Goal: Task Accomplishment & Management: Use online tool/utility

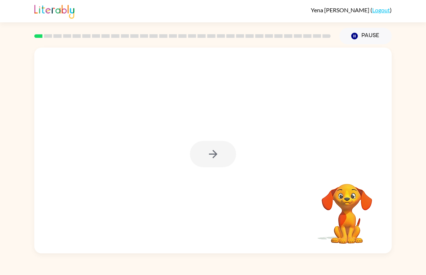
click at [202, 155] on div at bounding box center [213, 154] width 46 height 26
click at [206, 152] on button "button" at bounding box center [213, 154] width 46 height 26
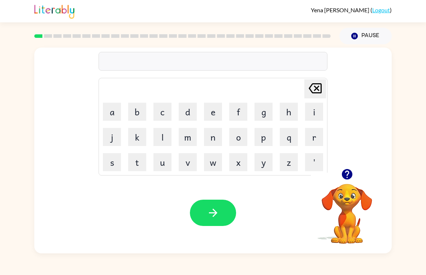
click at [136, 117] on button "b" at bounding box center [137, 112] width 18 height 18
click at [243, 138] on button "o" at bounding box center [238, 137] width 18 height 18
click at [157, 136] on button "l" at bounding box center [162, 137] width 18 height 18
click at [189, 112] on button "d" at bounding box center [188, 112] width 18 height 18
click at [318, 133] on button "r" at bounding box center [314, 137] width 18 height 18
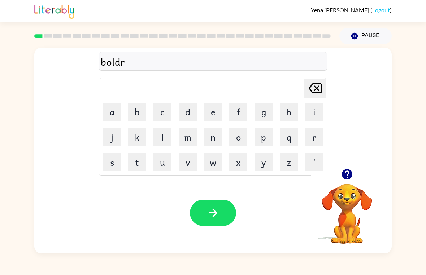
click at [218, 220] on button "button" at bounding box center [213, 213] width 46 height 26
click at [263, 114] on button "g" at bounding box center [263, 112] width 18 height 18
click at [310, 137] on button "r" at bounding box center [314, 137] width 18 height 18
click at [115, 111] on button "a" at bounding box center [112, 112] width 18 height 18
click at [167, 162] on button "u" at bounding box center [162, 162] width 18 height 18
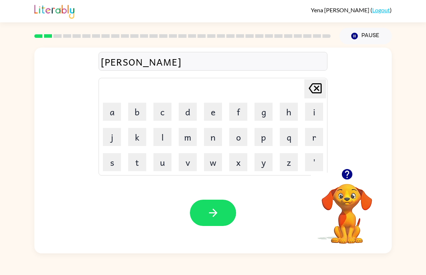
click at [210, 139] on button "n" at bounding box center [213, 137] width 18 height 18
click at [176, 106] on td "d" at bounding box center [187, 112] width 25 height 25
click at [183, 111] on button "d" at bounding box center [188, 112] width 18 height 18
click at [197, 202] on button "button" at bounding box center [213, 213] width 46 height 26
click at [188, 140] on button "m" at bounding box center [188, 137] width 18 height 18
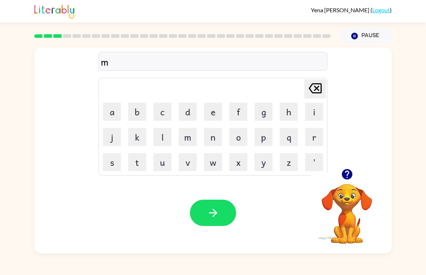
click at [164, 168] on button "u" at bounding box center [162, 162] width 18 height 18
click at [109, 161] on button "s" at bounding box center [112, 162] width 18 height 18
click at [291, 113] on button "h" at bounding box center [289, 112] width 18 height 18
click at [315, 111] on button "i" at bounding box center [314, 112] width 18 height 18
click at [213, 136] on button "n" at bounding box center [213, 137] width 18 height 18
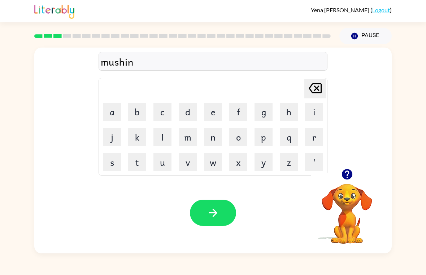
click at [247, 218] on div "Your browser must support playing .mp4 files to use Literably. Please try using…" at bounding box center [212, 212] width 357 height 81
click at [224, 214] on button "button" at bounding box center [213, 213] width 46 height 26
click at [136, 163] on button "t" at bounding box center [137, 162] width 18 height 18
click at [313, 142] on button "r" at bounding box center [314, 137] width 18 height 18
click at [315, 109] on button "i" at bounding box center [314, 112] width 18 height 18
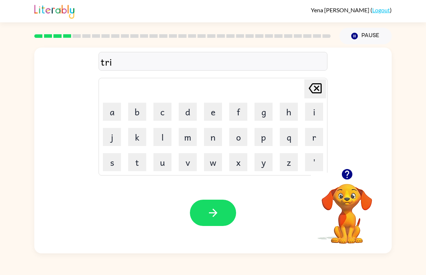
click at [210, 136] on button "n" at bounding box center [213, 137] width 18 height 18
click at [200, 212] on button "button" at bounding box center [213, 213] width 46 height 26
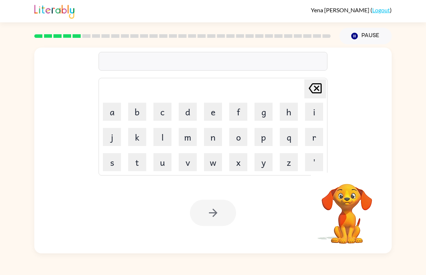
click at [34, 136] on div "[PERSON_NAME] last character input a b c d e f g h i j k l m n o p q r s t u v …" at bounding box center [212, 108] width 357 height 121
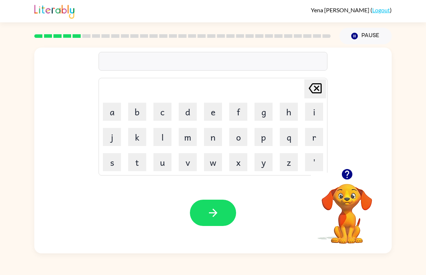
click at [182, 114] on button "d" at bounding box center [188, 112] width 18 height 18
click at [236, 116] on button "f" at bounding box center [238, 112] width 18 height 18
click at [112, 116] on button "a" at bounding box center [112, 112] width 18 height 18
click at [211, 140] on button "n" at bounding box center [213, 137] width 18 height 18
click at [107, 161] on button "s" at bounding box center [112, 162] width 18 height 18
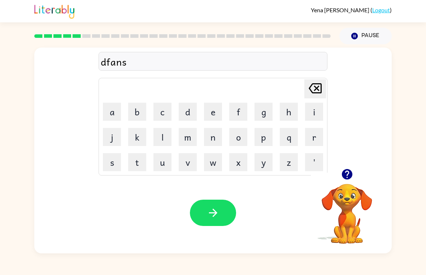
click at [317, 108] on button "i" at bounding box center [314, 112] width 18 height 18
click at [182, 162] on button "v" at bounding box center [188, 162] width 18 height 18
click at [323, 91] on icon "[PERSON_NAME] last character input" at bounding box center [314, 88] width 17 height 17
click at [180, 113] on button "d" at bounding box center [188, 112] width 18 height 18
click at [316, 94] on icon "[PERSON_NAME] last character input" at bounding box center [314, 88] width 17 height 17
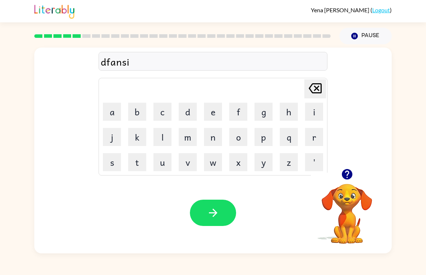
click at [181, 162] on button "v" at bounding box center [188, 162] width 18 height 18
click at [188, 114] on button "d" at bounding box center [188, 112] width 18 height 18
click at [200, 210] on button "button" at bounding box center [213, 213] width 46 height 26
click at [185, 113] on button "d" at bounding box center [188, 112] width 18 height 18
click at [216, 115] on button "e" at bounding box center [213, 112] width 18 height 18
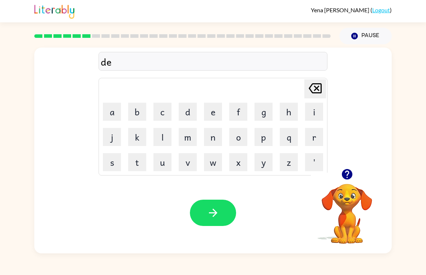
click at [168, 113] on button "c" at bounding box center [162, 112] width 18 height 18
click at [106, 115] on button "a" at bounding box center [112, 112] width 18 height 18
click at [318, 87] on icon at bounding box center [314, 88] width 13 height 10
click at [109, 113] on button "a" at bounding box center [112, 112] width 18 height 18
click at [120, 162] on button "s" at bounding box center [112, 162] width 18 height 18
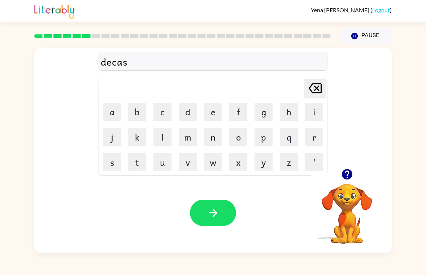
click at [291, 115] on button "h" at bounding box center [289, 112] width 18 height 18
click at [309, 111] on button "i" at bounding box center [314, 112] width 18 height 18
click at [238, 140] on button "o" at bounding box center [238, 137] width 18 height 18
click at [220, 137] on button "n" at bounding box center [213, 137] width 18 height 18
click at [214, 114] on button "e" at bounding box center [213, 112] width 18 height 18
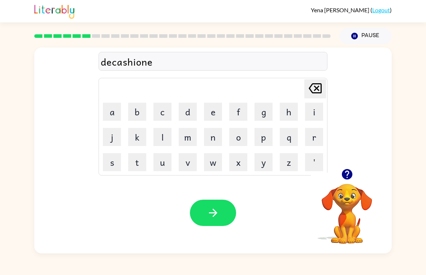
click at [202, 208] on button "button" at bounding box center [213, 213] width 46 height 26
click at [263, 144] on button "p" at bounding box center [263, 137] width 18 height 18
click at [159, 163] on button "u" at bounding box center [162, 162] width 18 height 18
click at [349, 171] on icon "button" at bounding box center [346, 174] width 10 height 10
click at [189, 114] on button "d" at bounding box center [188, 112] width 18 height 18
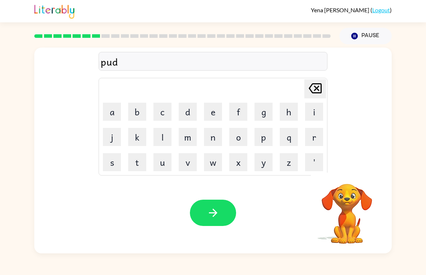
click at [213, 113] on button "e" at bounding box center [213, 112] width 18 height 18
click at [158, 135] on button "l" at bounding box center [162, 137] width 18 height 18
click at [207, 215] on icon "button" at bounding box center [213, 213] width 13 height 13
click at [190, 133] on button "m" at bounding box center [188, 137] width 18 height 18
click at [159, 161] on button "u" at bounding box center [162, 162] width 18 height 18
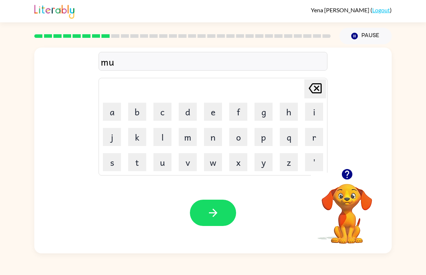
click at [158, 137] on button "l" at bounding box center [162, 137] width 18 height 18
click at [165, 112] on button "c" at bounding box center [162, 112] width 18 height 18
click at [162, 143] on button "l" at bounding box center [162, 137] width 18 height 18
click at [319, 89] on icon "[PERSON_NAME] last character input" at bounding box center [314, 88] width 17 height 17
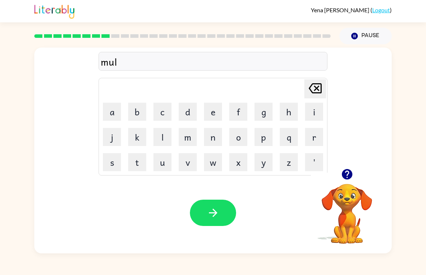
click at [312, 110] on button "i" at bounding box center [314, 112] width 18 height 18
click at [156, 114] on button "c" at bounding box center [162, 112] width 18 height 18
click at [165, 135] on button "l" at bounding box center [162, 137] width 18 height 18
click at [199, 212] on button "button" at bounding box center [213, 213] width 46 height 26
click at [191, 141] on button "m" at bounding box center [188, 137] width 18 height 18
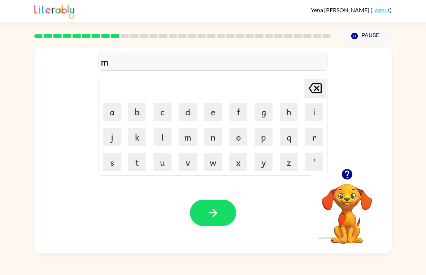
click at [313, 112] on button "i" at bounding box center [314, 112] width 18 height 18
click at [212, 139] on button "n" at bounding box center [213, 137] width 18 height 18
click at [181, 139] on button "m" at bounding box center [188, 137] width 18 height 18
click at [238, 141] on button "o" at bounding box center [238, 137] width 18 height 18
click at [162, 135] on button "l" at bounding box center [162, 137] width 18 height 18
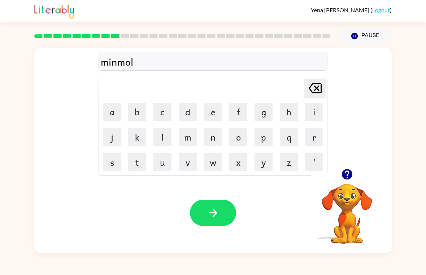
click at [209, 139] on button "n" at bounding box center [213, 137] width 18 height 18
click at [206, 138] on button "n" at bounding box center [213, 137] width 18 height 18
click at [263, 115] on button "g" at bounding box center [263, 112] width 18 height 18
click at [210, 218] on icon "button" at bounding box center [213, 213] width 13 height 13
click at [192, 108] on button "d" at bounding box center [188, 112] width 18 height 18
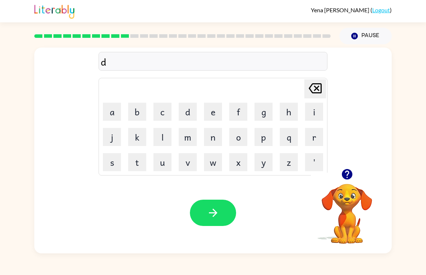
click at [212, 108] on button "e" at bounding box center [213, 112] width 18 height 18
click at [322, 86] on icon "[PERSON_NAME] last character input" at bounding box center [314, 88] width 17 height 17
click at [312, 113] on button "i" at bounding box center [314, 112] width 18 height 18
click at [114, 162] on button "s" at bounding box center [112, 162] width 18 height 18
click at [132, 164] on button "t" at bounding box center [137, 162] width 18 height 18
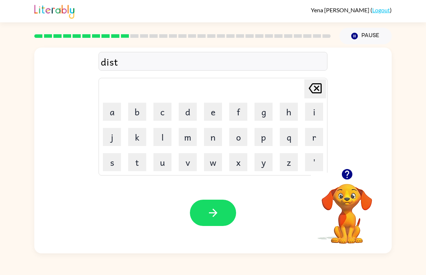
click at [316, 137] on button "r" at bounding box center [314, 137] width 18 height 18
click at [163, 163] on button "u" at bounding box center [162, 162] width 18 height 18
click at [112, 163] on button "s" at bounding box center [112, 162] width 18 height 18
click at [199, 216] on button "button" at bounding box center [213, 213] width 46 height 26
click at [317, 135] on button "r" at bounding box center [314, 137] width 18 height 18
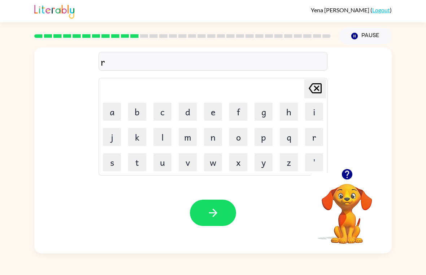
click at [240, 140] on button "o" at bounding box center [238, 137] width 18 height 18
click at [181, 109] on button "d" at bounding box center [188, 112] width 18 height 18
click at [221, 209] on button "button" at bounding box center [213, 213] width 46 height 26
click at [114, 108] on button "a" at bounding box center [112, 112] width 18 height 18
click at [263, 141] on button "p" at bounding box center [263, 137] width 18 height 18
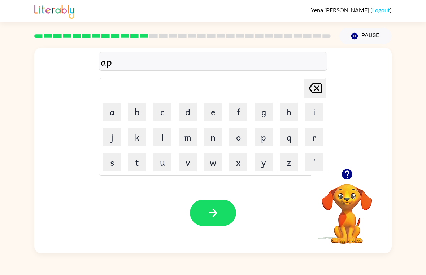
click at [320, 87] on icon at bounding box center [314, 88] width 13 height 10
click at [317, 88] on icon at bounding box center [314, 88] width 13 height 10
click at [154, 164] on button "u" at bounding box center [162, 162] width 18 height 18
click at [268, 138] on button "p" at bounding box center [263, 137] width 18 height 18
click at [268, 117] on button "g" at bounding box center [263, 112] width 18 height 18
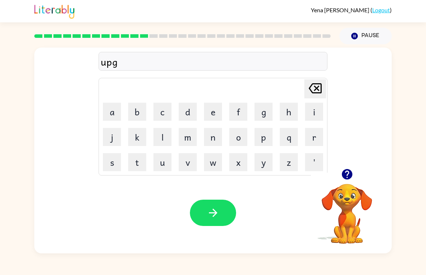
click at [309, 144] on button "r" at bounding box center [314, 137] width 18 height 18
click at [107, 114] on button "a" at bounding box center [112, 112] width 18 height 18
click at [186, 110] on button "d" at bounding box center [188, 112] width 18 height 18
click at [215, 210] on icon "button" at bounding box center [213, 213] width 13 height 13
click at [349, 172] on icon "button" at bounding box center [346, 174] width 10 height 10
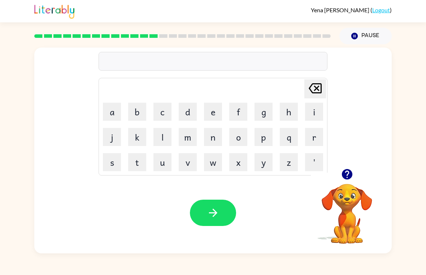
click at [196, 131] on button "m" at bounding box center [188, 137] width 18 height 18
click at [113, 111] on button "a" at bounding box center [112, 112] width 18 height 18
click at [260, 115] on button "g" at bounding box center [263, 112] width 18 height 18
click at [214, 140] on button "n" at bounding box center [213, 137] width 18 height 18
click at [214, 117] on button "e" at bounding box center [213, 112] width 18 height 18
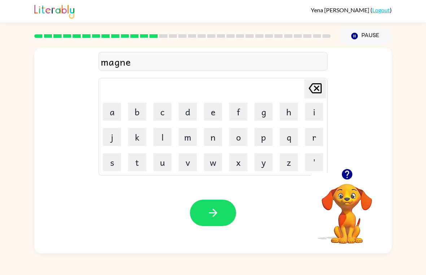
click at [113, 163] on button "s" at bounding box center [112, 162] width 18 height 18
click at [199, 208] on button "button" at bounding box center [213, 213] width 46 height 26
click at [133, 116] on button "b" at bounding box center [137, 112] width 18 height 18
click at [237, 145] on button "o" at bounding box center [238, 137] width 18 height 18
click at [161, 158] on button "u" at bounding box center [162, 162] width 18 height 18
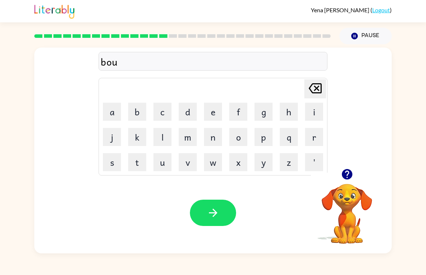
click at [217, 138] on button "n" at bounding box center [213, 137] width 18 height 18
click at [212, 109] on button "e" at bounding box center [213, 112] width 18 height 18
click at [101, 163] on td "s" at bounding box center [112, 162] width 25 height 25
click at [105, 155] on button "s" at bounding box center [112, 162] width 18 height 18
click at [207, 218] on icon "button" at bounding box center [213, 213] width 13 height 13
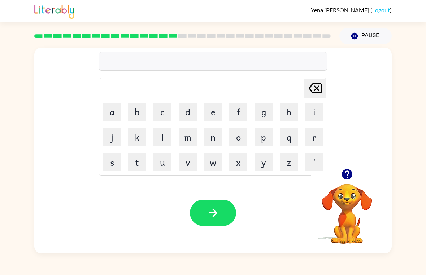
click at [221, 165] on button "w" at bounding box center [213, 162] width 18 height 18
click at [251, 137] on td "p" at bounding box center [263, 137] width 25 height 25
click at [315, 94] on icon "[PERSON_NAME] last character input" at bounding box center [314, 88] width 17 height 17
click at [220, 159] on button "w" at bounding box center [213, 162] width 18 height 18
click at [321, 93] on icon "[PERSON_NAME] last character input" at bounding box center [314, 88] width 17 height 17
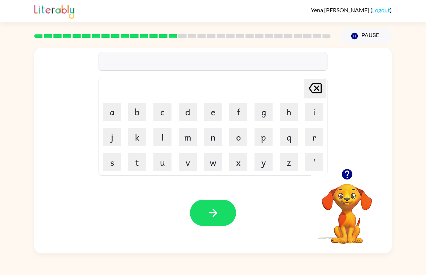
click at [280, 117] on button "h" at bounding box center [289, 112] width 18 height 18
click at [312, 111] on button "i" at bounding box center [314, 112] width 18 height 18
click at [189, 135] on button "m" at bounding box center [188, 137] width 18 height 18
click at [266, 164] on button "y" at bounding box center [263, 162] width 18 height 18
click at [220, 140] on button "n" at bounding box center [213, 137] width 18 height 18
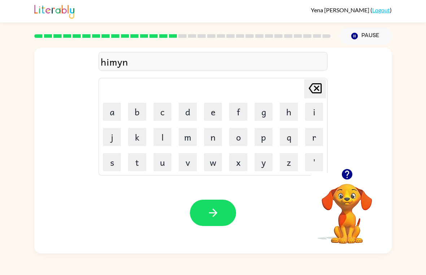
click at [120, 109] on button "a" at bounding box center [112, 112] width 18 height 18
click at [184, 137] on button "m" at bounding box center [188, 137] width 18 height 18
click at [212, 105] on button "e" at bounding box center [213, 112] width 18 height 18
click at [317, 116] on button "i" at bounding box center [314, 112] width 18 height 18
click at [117, 158] on button "s" at bounding box center [112, 162] width 18 height 18
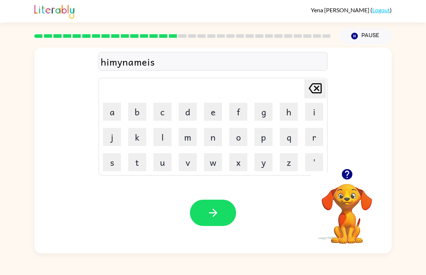
click at [111, 118] on button "a" at bounding box center [112, 112] width 18 height 18
click at [182, 134] on button "m" at bounding box center [188, 137] width 18 height 18
click at [265, 166] on button "y" at bounding box center [263, 162] width 18 height 18
click at [268, 163] on button "y" at bounding box center [263, 162] width 18 height 18
click at [213, 113] on button "e" at bounding box center [213, 112] width 18 height 18
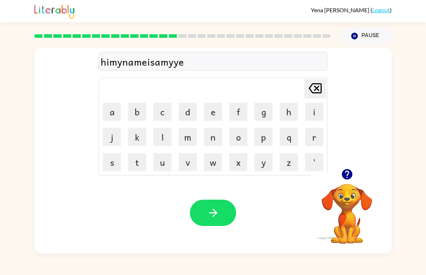
click at [311, 84] on icon "[PERSON_NAME] last character input" at bounding box center [314, 88] width 17 height 17
click at [316, 93] on icon at bounding box center [314, 88] width 13 height 10
click at [316, 92] on icon "[PERSON_NAME] last character input" at bounding box center [314, 88] width 17 height 17
click at [320, 92] on icon at bounding box center [314, 88] width 13 height 10
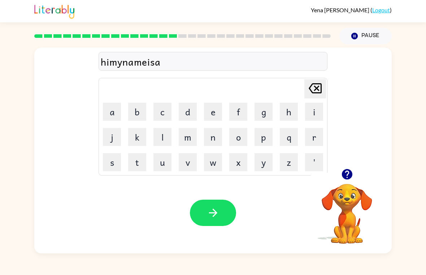
click at [319, 91] on icon "[PERSON_NAME] last character input" at bounding box center [314, 88] width 17 height 17
click at [316, 92] on icon "[PERSON_NAME] last character input" at bounding box center [314, 88] width 17 height 17
click at [317, 96] on icon "[PERSON_NAME] last character input" at bounding box center [314, 88] width 17 height 17
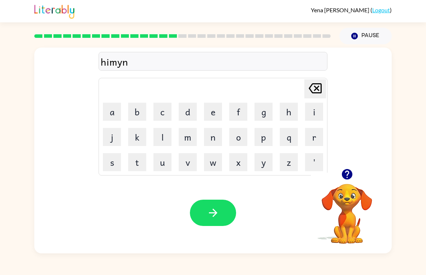
click at [312, 103] on button "i" at bounding box center [314, 112] width 18 height 18
click at [319, 94] on icon "[PERSON_NAME] last character input" at bounding box center [314, 88] width 17 height 17
click at [318, 93] on icon at bounding box center [314, 88] width 13 height 10
click at [321, 103] on button "i" at bounding box center [314, 112] width 18 height 18
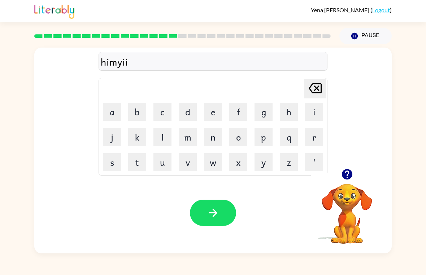
click at [319, 93] on icon at bounding box center [314, 88] width 13 height 10
click at [319, 92] on icon "[PERSON_NAME] last character input" at bounding box center [314, 88] width 17 height 17
click at [319, 91] on icon "[PERSON_NAME] last character input" at bounding box center [314, 88] width 17 height 17
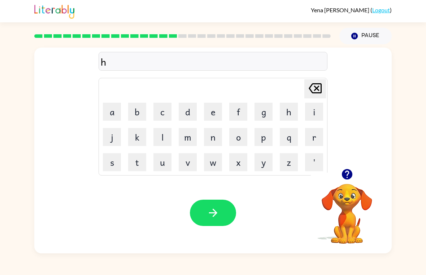
click at [317, 91] on icon "[PERSON_NAME] last character input" at bounding box center [314, 88] width 17 height 17
click at [317, 90] on icon "[PERSON_NAME] last character input" at bounding box center [314, 88] width 17 height 17
click at [318, 90] on icon at bounding box center [314, 88] width 13 height 10
click at [351, 191] on video "Your browser must support playing .mp4 files to use Literably. Please try using…" at bounding box center [347, 209] width 72 height 72
click at [347, 171] on icon "button" at bounding box center [346, 174] width 10 height 10
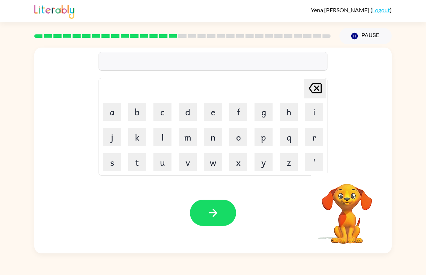
click at [108, 159] on button "s" at bounding box center [112, 162] width 18 height 18
click at [212, 160] on button "w" at bounding box center [213, 162] width 18 height 18
click at [112, 115] on button "a" at bounding box center [112, 112] width 18 height 18
click at [315, 139] on button "r" at bounding box center [314, 137] width 18 height 18
click at [183, 142] on button "m" at bounding box center [188, 137] width 18 height 18
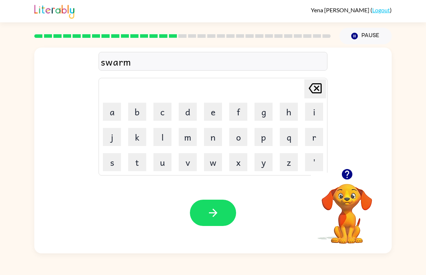
click at [210, 202] on button "button" at bounding box center [213, 213] width 46 height 26
click at [314, 136] on button "r" at bounding box center [314, 137] width 18 height 18
click at [187, 133] on button "m" at bounding box center [188, 137] width 18 height 18
click at [221, 111] on button "e" at bounding box center [213, 112] width 18 height 18
click at [317, 84] on icon at bounding box center [314, 88] width 13 height 10
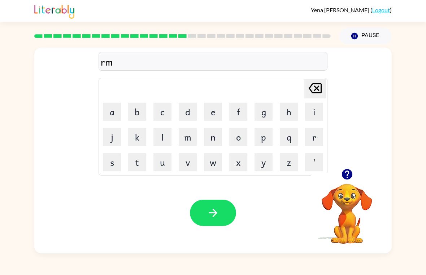
click at [318, 87] on icon at bounding box center [314, 88] width 13 height 10
click at [317, 87] on icon at bounding box center [314, 88] width 13 height 10
click at [319, 144] on button "r" at bounding box center [314, 137] width 18 height 18
click at [110, 106] on button "a" at bounding box center [112, 112] width 18 height 18
click at [185, 138] on button "m" at bounding box center [188, 137] width 18 height 18
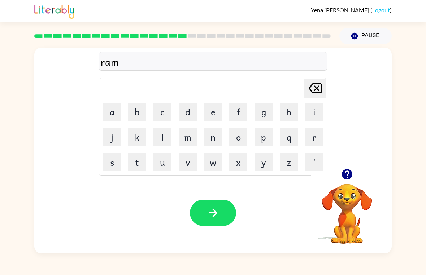
click at [209, 113] on button "e" at bounding box center [213, 112] width 18 height 18
click at [214, 223] on button "button" at bounding box center [213, 213] width 46 height 26
click at [260, 135] on button "p" at bounding box center [263, 137] width 18 height 18
click at [322, 141] on button "r" at bounding box center [314, 137] width 18 height 18
click at [319, 112] on button "i" at bounding box center [314, 112] width 18 height 18
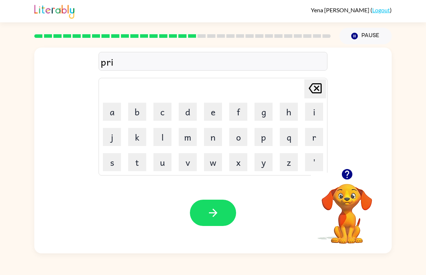
click at [183, 142] on button "m" at bounding box center [188, 137] width 18 height 18
click at [316, 113] on button "i" at bounding box center [314, 112] width 18 height 18
click at [215, 138] on button "n" at bounding box center [213, 137] width 18 height 18
click at [262, 115] on button "g" at bounding box center [263, 112] width 18 height 18
click at [233, 210] on button "button" at bounding box center [213, 213] width 46 height 26
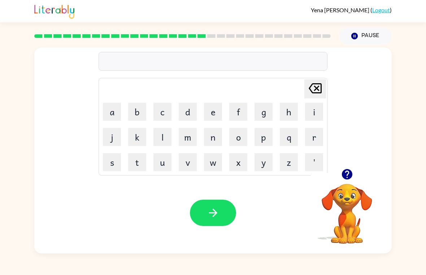
click at [319, 131] on button "r" at bounding box center [314, 137] width 18 height 18
click at [322, 106] on button "i" at bounding box center [314, 112] width 18 height 18
click at [106, 161] on button "s" at bounding box center [112, 162] width 18 height 18
click at [138, 137] on button "k" at bounding box center [137, 137] width 18 height 18
click at [314, 118] on button "i" at bounding box center [314, 112] width 18 height 18
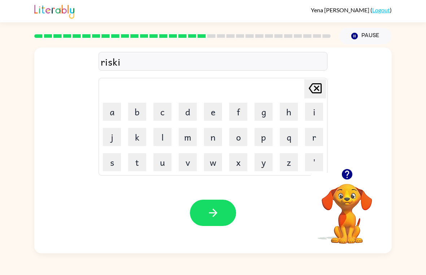
click at [111, 107] on button "a" at bounding box center [112, 112] width 18 height 18
click at [104, 155] on button "s" at bounding box center [112, 162] width 18 height 18
click at [206, 208] on button "button" at bounding box center [213, 213] width 46 height 26
click at [347, 191] on video "Your browser must support playing .mp4 files to use Literably. Please try using…" at bounding box center [347, 209] width 72 height 72
click at [354, 169] on button "button" at bounding box center [347, 174] width 18 height 18
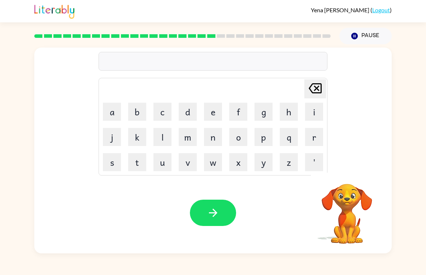
click at [356, 171] on div "[PERSON_NAME] last character input a b c d e f g h i j k l m n o p q r s t u v …" at bounding box center [212, 151] width 357 height 206
click at [111, 109] on button "a" at bounding box center [112, 112] width 18 height 18
click at [322, 90] on icon "[PERSON_NAME] last character input" at bounding box center [314, 88] width 17 height 17
click at [320, 139] on button "r" at bounding box center [314, 137] width 18 height 18
click at [142, 165] on button "t" at bounding box center [137, 162] width 18 height 18
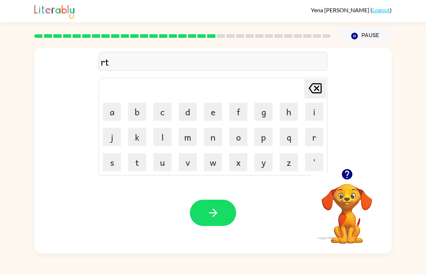
click at [319, 140] on button "r" at bounding box center [314, 137] width 18 height 18
click at [220, 117] on button "e" at bounding box center [213, 112] width 18 height 18
click at [223, 213] on button "button" at bounding box center [213, 213] width 46 height 26
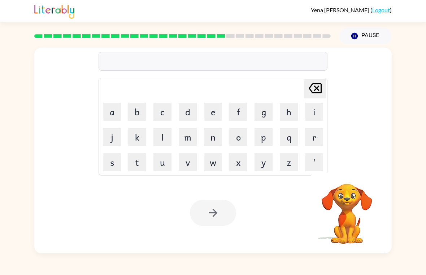
click at [236, 107] on button "f" at bounding box center [238, 112] width 18 height 18
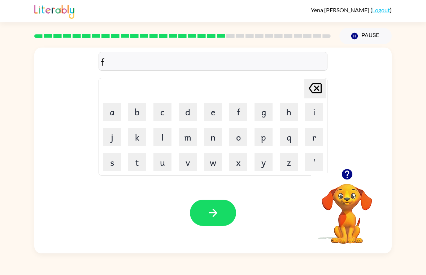
click at [113, 115] on button "a" at bounding box center [112, 112] width 18 height 18
click at [164, 135] on button "l" at bounding box center [162, 137] width 18 height 18
click at [316, 139] on button "r" at bounding box center [314, 137] width 18 height 18
click at [242, 141] on button "o" at bounding box center [238, 137] width 18 height 18
click at [161, 164] on button "u" at bounding box center [162, 162] width 18 height 18
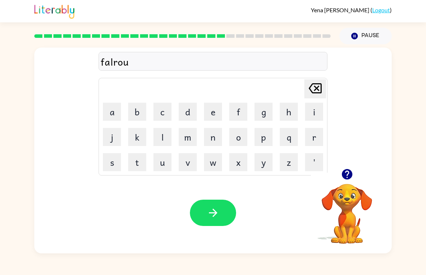
click at [202, 214] on button "button" at bounding box center [213, 213] width 46 height 26
click at [221, 138] on button "n" at bounding box center [213, 137] width 18 height 18
click at [135, 164] on button "t" at bounding box center [137, 162] width 18 height 18
click at [164, 162] on button "u" at bounding box center [162, 162] width 18 height 18
click at [271, 137] on button "p" at bounding box center [263, 137] width 18 height 18
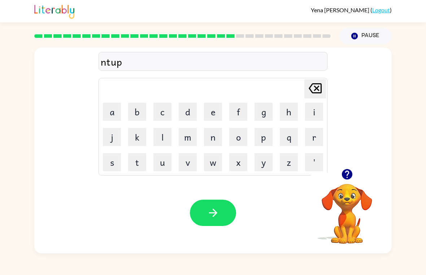
click at [311, 114] on button "i" at bounding box center [314, 112] width 18 height 18
click at [193, 105] on button "d" at bounding box center [188, 112] width 18 height 18
click at [206, 224] on button "button" at bounding box center [213, 213] width 46 height 26
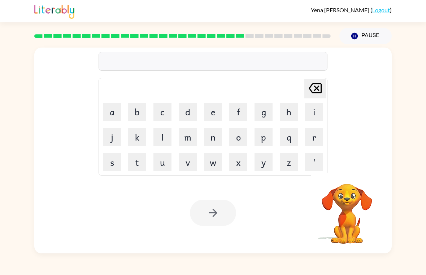
click at [118, 141] on button "j" at bounding box center [112, 137] width 18 height 18
click at [290, 132] on button "q" at bounding box center [289, 137] width 18 height 18
click at [318, 90] on icon at bounding box center [314, 88] width 13 height 10
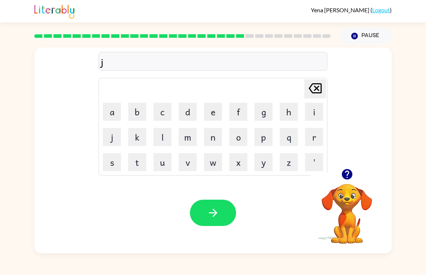
click at [324, 91] on button "[PERSON_NAME] last character input" at bounding box center [315, 88] width 22 height 19
click at [115, 160] on button "s" at bounding box center [112, 162] width 18 height 18
click at [114, 160] on button "s" at bounding box center [112, 162] width 18 height 18
click at [142, 160] on button "t" at bounding box center [137, 162] width 18 height 18
click at [109, 109] on button "a" at bounding box center [112, 112] width 18 height 18
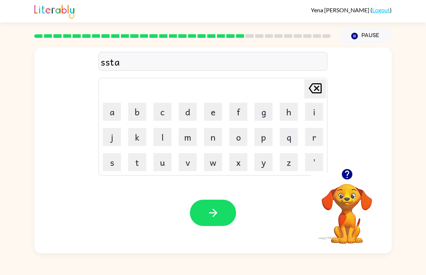
click at [314, 117] on button "i" at bounding box center [314, 112] width 18 height 18
click at [211, 132] on button "n" at bounding box center [213, 137] width 18 height 18
click at [202, 221] on button "button" at bounding box center [213, 213] width 46 height 26
click at [212, 109] on button "e" at bounding box center [213, 112] width 18 height 18
click at [317, 93] on icon at bounding box center [314, 88] width 13 height 10
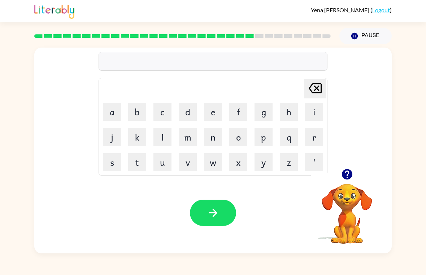
click at [238, 116] on button "f" at bounding box center [238, 112] width 18 height 18
click at [339, 176] on button "button" at bounding box center [347, 174] width 18 height 18
click at [243, 140] on button "o" at bounding box center [238, 137] width 18 height 18
click at [311, 145] on button "r" at bounding box center [314, 137] width 18 height 18
click at [208, 168] on button "w" at bounding box center [213, 162] width 18 height 18
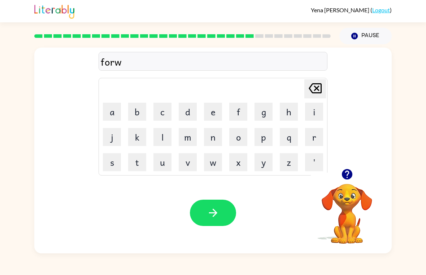
click at [237, 139] on button "o" at bounding box center [238, 137] width 18 height 18
click at [319, 142] on button "r" at bounding box center [314, 137] width 18 height 18
click at [187, 111] on button "d" at bounding box center [188, 112] width 18 height 18
click at [222, 231] on div "Your browser must support playing .mp4 files to use Literably. Please try using…" at bounding box center [212, 212] width 357 height 81
click at [208, 211] on icon "button" at bounding box center [213, 213] width 13 height 13
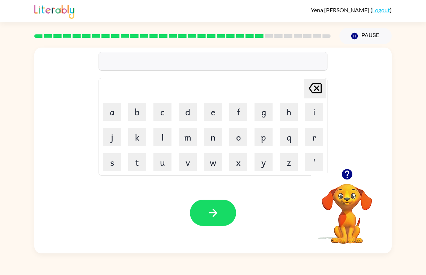
click at [317, 141] on button "r" at bounding box center [314, 137] width 18 height 18
click at [311, 109] on button "i" at bounding box center [314, 112] width 18 height 18
click at [159, 135] on button "l" at bounding box center [162, 137] width 18 height 18
click at [165, 138] on button "l" at bounding box center [162, 137] width 18 height 18
click at [115, 110] on button "a" at bounding box center [112, 112] width 18 height 18
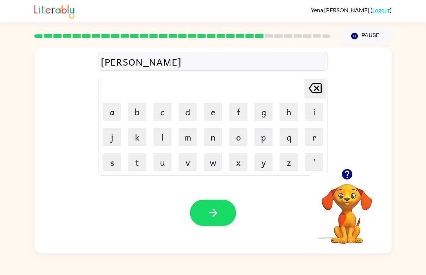
click at [188, 116] on button "d" at bounding box center [188, 112] width 18 height 18
click at [216, 113] on button "e" at bounding box center [213, 112] width 18 height 18
click at [190, 111] on button "d" at bounding box center [188, 112] width 18 height 18
click at [198, 218] on button "button" at bounding box center [213, 213] width 46 height 26
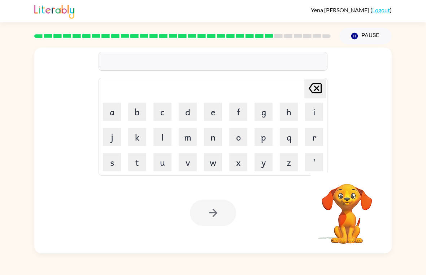
click at [138, 126] on td "k" at bounding box center [137, 137] width 25 height 25
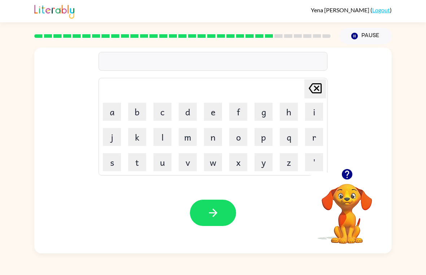
click at [262, 120] on button "g" at bounding box center [263, 112] width 18 height 18
click at [116, 114] on button "a" at bounding box center [112, 112] width 18 height 18
click at [138, 114] on button "b" at bounding box center [137, 112] width 18 height 18
click at [163, 142] on button "l" at bounding box center [162, 137] width 18 height 18
click at [166, 131] on button "l" at bounding box center [162, 137] width 18 height 18
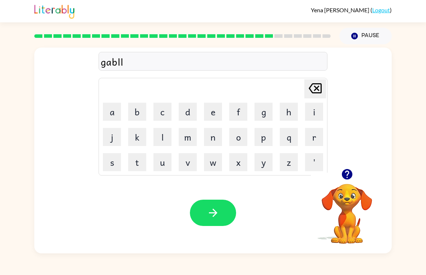
click at [215, 114] on button "e" at bounding box center [213, 112] width 18 height 18
click at [213, 139] on button "n" at bounding box center [213, 137] width 18 height 18
click at [216, 220] on button "button" at bounding box center [213, 213] width 46 height 26
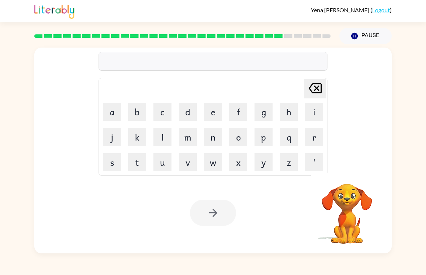
click at [421, 85] on div "[PERSON_NAME] last character input a b c d e f g h i j k l m n o p q r s t u v …" at bounding box center [213, 148] width 426 height 209
click at [422, 164] on div "[PERSON_NAME] last character input a b c d e f g h i j k l m n o p q r s t u v …" at bounding box center [213, 148] width 426 height 209
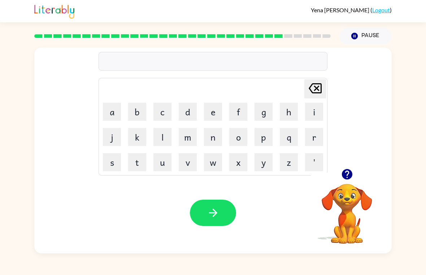
click at [163, 137] on button "l" at bounding box center [162, 137] width 18 height 18
click at [114, 107] on button "a" at bounding box center [112, 112] width 18 height 18
click at [191, 138] on button "m" at bounding box center [188, 137] width 18 height 18
click at [140, 117] on button "b" at bounding box center [137, 112] width 18 height 18
click at [161, 140] on button "l" at bounding box center [162, 137] width 18 height 18
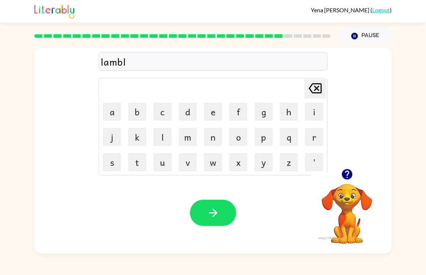
click at [105, 141] on button "j" at bounding box center [112, 137] width 18 height 18
click at [132, 136] on button "k" at bounding box center [137, 137] width 18 height 18
click at [204, 214] on button "button" at bounding box center [213, 213] width 46 height 26
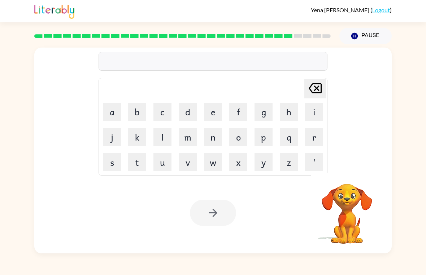
click at [409, 66] on div "[PERSON_NAME] last character input a b c d e f g h i j k l m n o p q r s t u v …" at bounding box center [213, 148] width 426 height 209
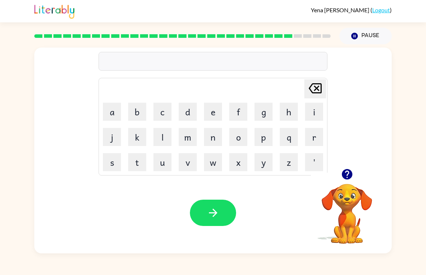
click at [352, 207] on video "Your browser must support playing .mp4 files to use Literably. Please try using…" at bounding box center [347, 209] width 72 height 72
click at [322, 192] on video "Your browser must support playing .mp4 files to use Literably. Please try using…" at bounding box center [347, 209] width 72 height 72
click at [355, 191] on video "Your browser must support playing .mp4 files to use Literably. Please try using…" at bounding box center [347, 209] width 72 height 72
click at [348, 170] on icon "button" at bounding box center [346, 174] width 10 height 10
click at [271, 137] on button "p" at bounding box center [263, 137] width 18 height 18
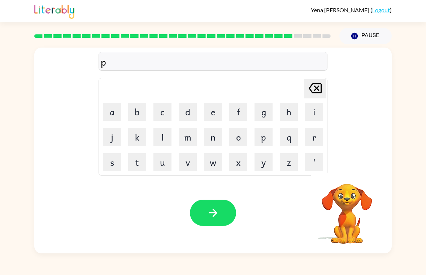
click at [311, 118] on button "i" at bounding box center [314, 112] width 18 height 18
click at [317, 139] on button "r" at bounding box center [314, 137] width 18 height 18
click at [209, 111] on button "e" at bounding box center [213, 112] width 18 height 18
click at [110, 160] on button "s" at bounding box center [112, 162] width 18 height 18
click at [196, 223] on button "button" at bounding box center [213, 213] width 46 height 26
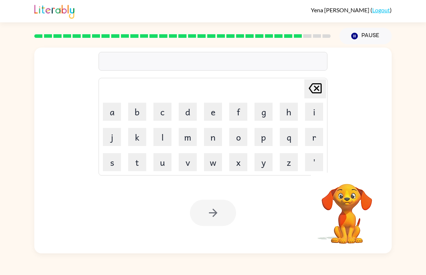
click at [405, 147] on div "[PERSON_NAME] last character input a b c d e f g h i j k l m n o p q r s t u v …" at bounding box center [213, 148] width 426 height 209
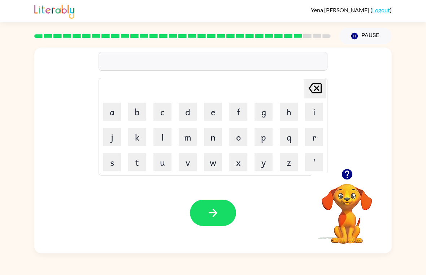
click at [242, 107] on button "f" at bounding box center [238, 112] width 18 height 18
click at [354, 177] on button "button" at bounding box center [347, 174] width 18 height 18
click at [323, 83] on icon "[PERSON_NAME] last character input" at bounding box center [314, 88] width 17 height 17
click at [132, 166] on button "t" at bounding box center [137, 162] width 18 height 18
click at [287, 112] on button "h" at bounding box center [289, 112] width 18 height 18
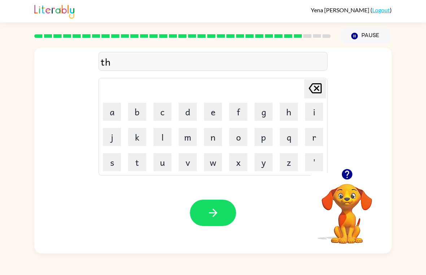
click at [317, 112] on button "i" at bounding box center [314, 112] width 18 height 18
click at [209, 143] on button "n" at bounding box center [213, 137] width 18 height 18
click at [207, 214] on icon "button" at bounding box center [213, 213] width 13 height 13
click at [104, 162] on button "s" at bounding box center [112, 162] width 18 height 18
click at [232, 144] on button "o" at bounding box center [238, 137] width 18 height 18
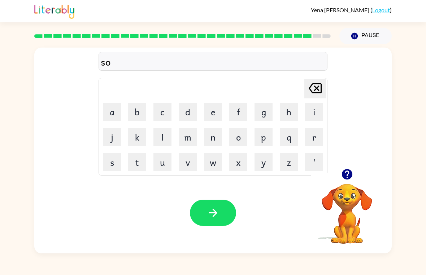
click at [161, 139] on button "l" at bounding box center [162, 137] width 18 height 18
click at [135, 115] on button "b" at bounding box center [137, 112] width 18 height 18
click at [237, 145] on button "o" at bounding box center [238, 137] width 18 height 18
click at [314, 144] on button "r" at bounding box center [314, 137] width 18 height 18
click at [209, 161] on button "w" at bounding box center [213, 162] width 18 height 18
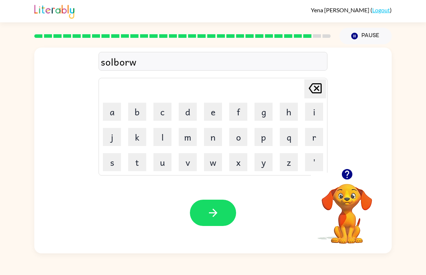
click at [212, 114] on button "e" at bounding box center [213, 112] width 18 height 18
click at [322, 128] on button "r" at bounding box center [314, 137] width 18 height 18
click at [224, 209] on button "button" at bounding box center [213, 213] width 46 height 26
click at [111, 110] on button "a" at bounding box center [112, 112] width 18 height 18
click at [214, 140] on button "n" at bounding box center [213, 137] width 18 height 18
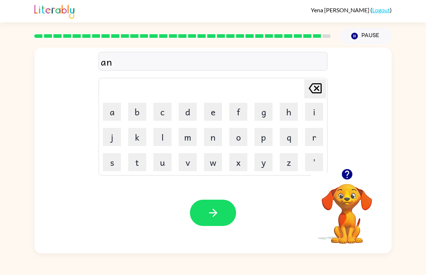
click at [107, 106] on button "a" at bounding box center [112, 112] width 18 height 18
click at [244, 109] on button "f" at bounding box center [238, 112] width 18 height 18
click at [112, 109] on button "a" at bounding box center [112, 112] width 18 height 18
click at [184, 113] on button "d" at bounding box center [188, 112] width 18 height 18
click at [315, 95] on icon "[PERSON_NAME] last character input" at bounding box center [314, 88] width 17 height 17
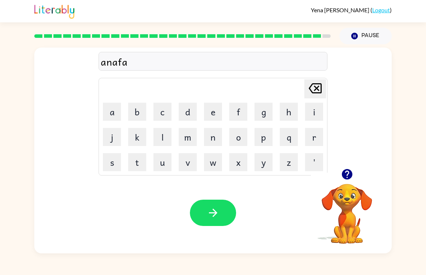
click at [187, 114] on button "d" at bounding box center [188, 112] width 18 height 18
click at [215, 117] on button "e" at bounding box center [213, 112] width 18 height 18
click at [223, 217] on button "button" at bounding box center [213, 213] width 46 height 26
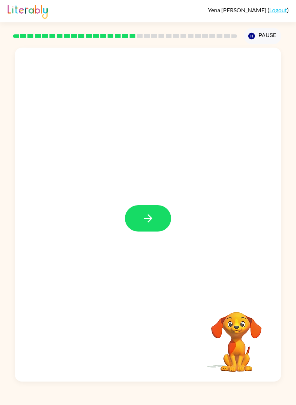
click at [150, 231] on button "button" at bounding box center [148, 218] width 46 height 26
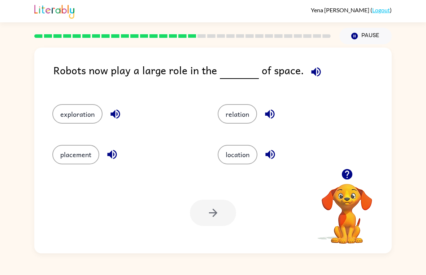
click at [318, 76] on button "button" at bounding box center [316, 72] width 18 height 18
click at [316, 66] on icon "button" at bounding box center [316, 72] width 13 height 13
click at [315, 72] on icon "button" at bounding box center [315, 71] width 9 height 9
click at [310, 70] on icon "button" at bounding box center [316, 72] width 13 height 13
click at [113, 115] on icon "button" at bounding box center [114, 114] width 9 height 9
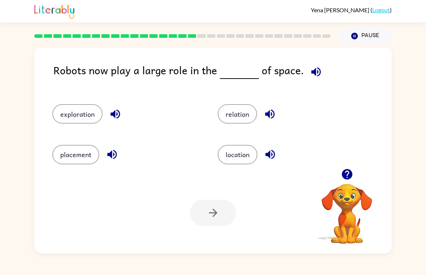
click at [114, 154] on icon "button" at bounding box center [111, 154] width 9 height 9
click at [312, 72] on icon "button" at bounding box center [316, 72] width 13 height 13
click at [346, 163] on div "location" at bounding box center [292, 154] width 149 height 19
click at [348, 175] on icon "button" at bounding box center [346, 174] width 10 height 10
click at [71, 119] on button "exploration" at bounding box center [77, 113] width 50 height 19
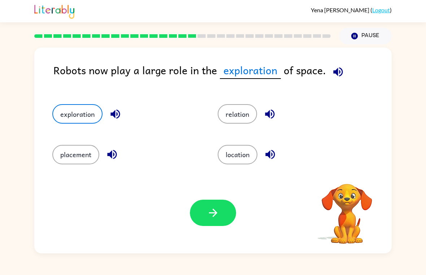
click at [73, 156] on button "placement" at bounding box center [75, 154] width 47 height 19
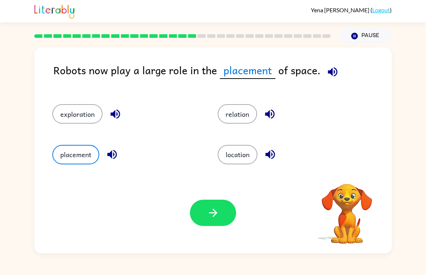
click at [213, 212] on icon "button" at bounding box center [213, 213] width 13 height 13
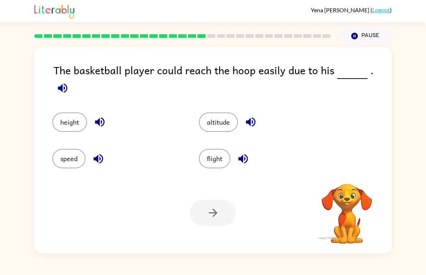
click at [69, 82] on icon "button" at bounding box center [62, 88] width 13 height 13
click at [98, 116] on icon "button" at bounding box center [99, 122] width 13 height 13
click at [101, 156] on icon "button" at bounding box center [97, 158] width 9 height 9
click at [234, 157] on button "button" at bounding box center [243, 159] width 18 height 18
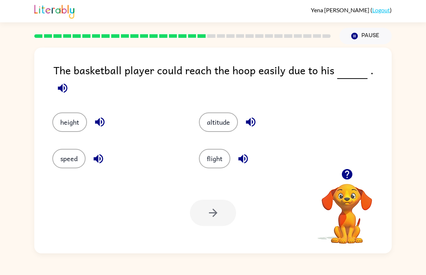
click at [246, 116] on icon "button" at bounding box center [250, 122] width 13 height 13
click at [243, 113] on button "button" at bounding box center [250, 122] width 18 height 18
click at [243, 113] on div "altitude" at bounding box center [264, 122] width 130 height 19
click at [260, 115] on button "button" at bounding box center [250, 122] width 18 height 18
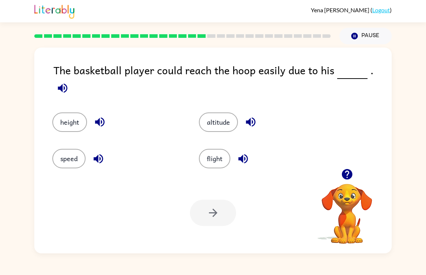
click at [247, 118] on icon "button" at bounding box center [250, 122] width 9 height 9
click at [250, 118] on icon "button" at bounding box center [250, 122] width 9 height 9
click at [72, 153] on button "speed" at bounding box center [68, 158] width 33 height 19
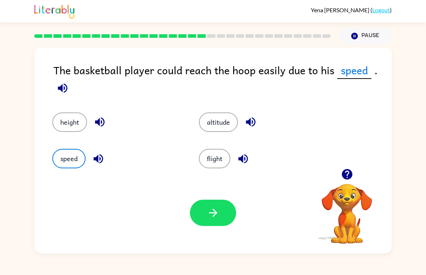
click at [202, 211] on button "button" at bounding box center [213, 213] width 46 height 26
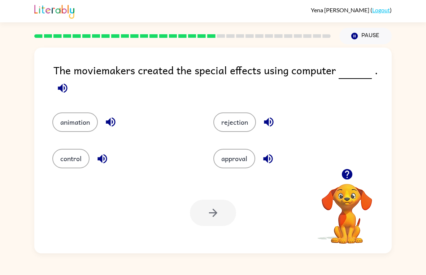
click at [66, 90] on icon "button" at bounding box center [62, 87] width 9 height 9
click at [61, 84] on icon "button" at bounding box center [62, 88] width 13 height 13
click at [249, 160] on button "approval" at bounding box center [234, 158] width 42 height 19
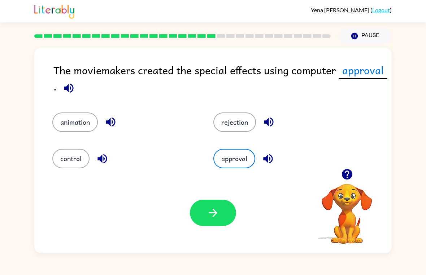
click at [269, 163] on icon "button" at bounding box center [268, 159] width 13 height 13
click at [270, 160] on icon "button" at bounding box center [267, 158] width 9 height 9
click at [98, 155] on icon "button" at bounding box center [102, 159] width 13 height 13
click at [275, 130] on button "button" at bounding box center [268, 122] width 18 height 18
click at [112, 122] on icon "button" at bounding box center [110, 122] width 9 height 9
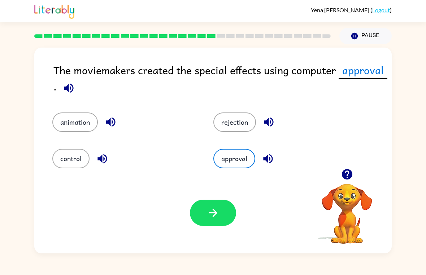
click at [231, 164] on button "approval" at bounding box center [234, 158] width 42 height 19
click at [213, 203] on button "button" at bounding box center [213, 213] width 46 height 26
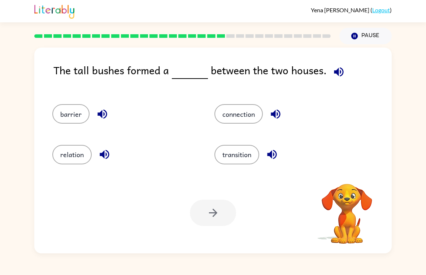
click at [339, 81] on button "button" at bounding box center [338, 72] width 18 height 18
click at [339, 71] on icon "button" at bounding box center [338, 72] width 13 height 13
click at [246, 159] on button "transition" at bounding box center [236, 154] width 45 height 19
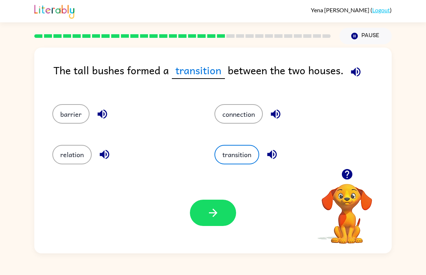
click at [223, 211] on button "button" at bounding box center [213, 213] width 46 height 26
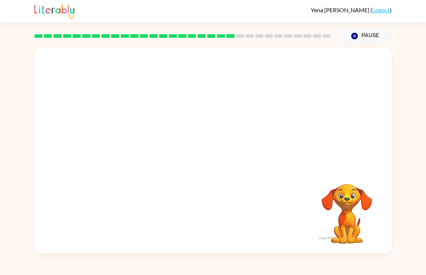
click at [151, 143] on video "Your browser must support playing .mp4 files to use Literably. Please try using…" at bounding box center [212, 108] width 357 height 121
click at [195, 157] on button "button" at bounding box center [213, 154] width 46 height 26
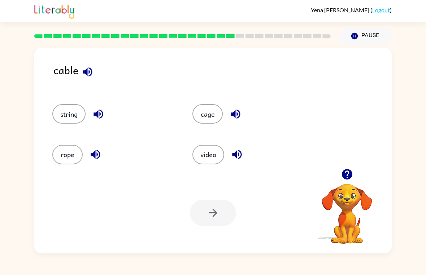
click at [84, 67] on icon "button" at bounding box center [87, 72] width 13 height 13
click at [51, 149] on div "rope" at bounding box center [109, 151] width 140 height 40
click at [75, 162] on button "rope" at bounding box center [67, 154] width 30 height 19
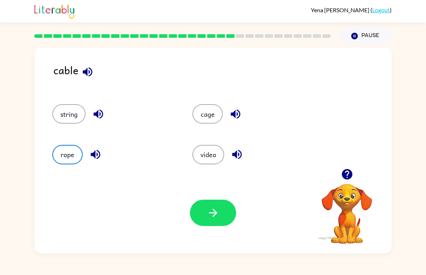
click at [196, 185] on div "Your browser must support playing .mp4 files to use Literably. Please try using…" at bounding box center [212, 212] width 357 height 81
click at [207, 210] on icon "button" at bounding box center [213, 213] width 13 height 13
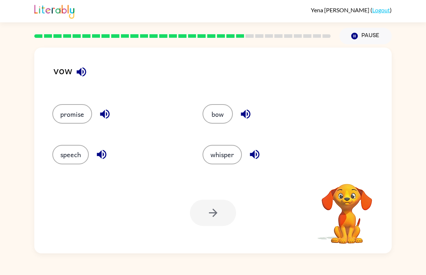
click at [51, 79] on div "vow promise bow speech whisper Your browser must support playing .mp4 files to …" at bounding box center [212, 151] width 357 height 206
click at [84, 80] on button "button" at bounding box center [81, 72] width 18 height 18
click at [80, 68] on icon "button" at bounding box center [81, 72] width 13 height 13
click at [83, 68] on icon "button" at bounding box center [81, 72] width 13 height 13
click at [101, 122] on button "button" at bounding box center [105, 114] width 18 height 18
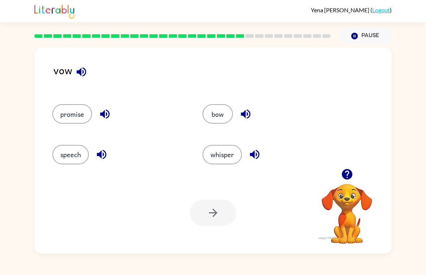
click at [60, 117] on button "promise" at bounding box center [72, 113] width 40 height 19
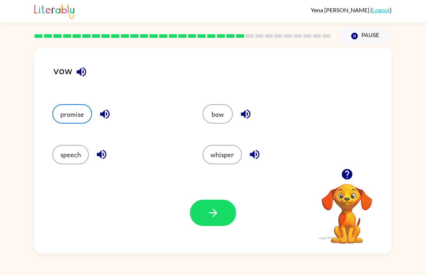
click at [222, 225] on button "button" at bounding box center [213, 213] width 46 height 26
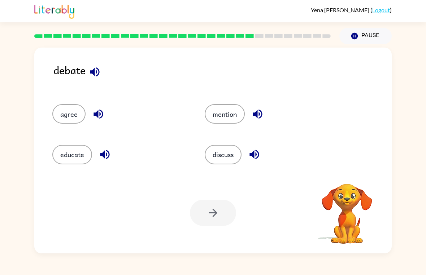
click at [99, 70] on icon "button" at bounding box center [94, 72] width 13 height 13
click at [88, 74] on button "button" at bounding box center [94, 72] width 18 height 18
click at [100, 75] on icon "button" at bounding box center [94, 72] width 13 height 13
click at [221, 164] on button "discuss" at bounding box center [223, 154] width 37 height 19
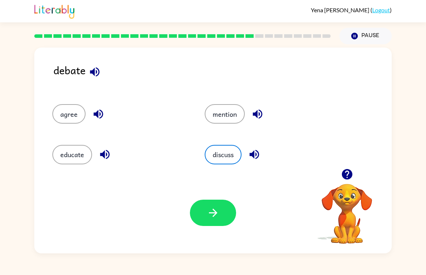
click at [202, 226] on button "button" at bounding box center [213, 213] width 46 height 26
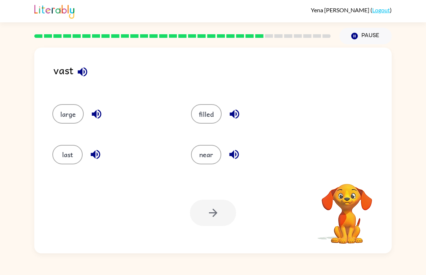
click at [84, 67] on icon "button" at bounding box center [82, 72] width 13 height 13
click at [81, 73] on icon "button" at bounding box center [82, 71] width 9 height 9
click at [82, 67] on icon "button" at bounding box center [82, 72] width 13 height 13
click at [238, 111] on icon "button" at bounding box center [234, 114] width 13 height 13
click at [231, 111] on icon "button" at bounding box center [234, 114] width 13 height 13
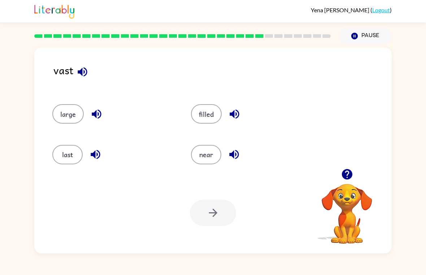
click at [207, 108] on button "filled" at bounding box center [206, 113] width 31 height 19
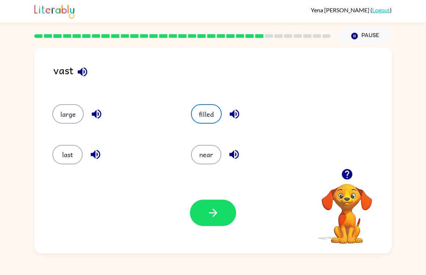
click at [212, 218] on icon "button" at bounding box center [213, 213] width 13 height 13
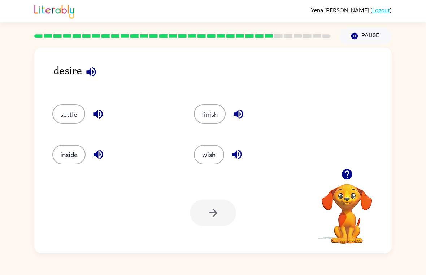
click at [85, 68] on icon "button" at bounding box center [91, 72] width 13 height 13
click at [95, 123] on button "button" at bounding box center [98, 114] width 18 height 18
click at [63, 120] on button "settle" at bounding box center [68, 113] width 33 height 19
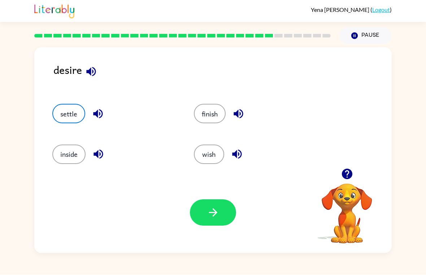
click at [229, 212] on button "button" at bounding box center [213, 213] width 46 height 26
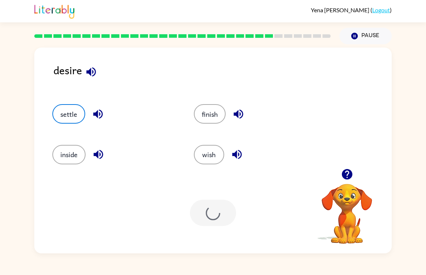
click at [2, 85] on div "desire settle finish inside wish Your browser must support playing .mp4 files t…" at bounding box center [213, 148] width 426 height 209
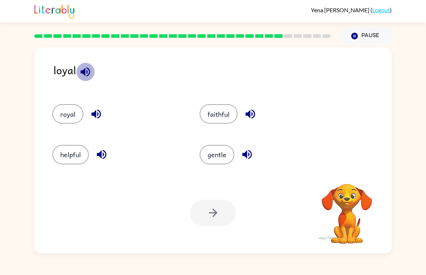
click at [87, 70] on icon "button" at bounding box center [85, 72] width 13 height 13
click at [88, 75] on icon "button" at bounding box center [84, 71] width 9 height 9
click at [79, 150] on button "helpful" at bounding box center [70, 154] width 36 height 19
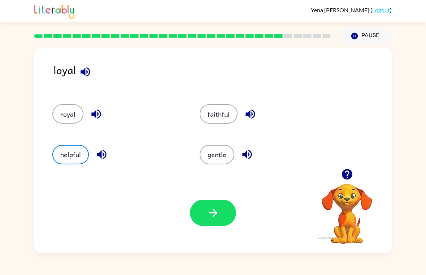
click at [238, 234] on div "Your browser must support playing .mp4 files to use Literably. Please try using…" at bounding box center [212, 212] width 357 height 81
click at [218, 118] on button "faithful" at bounding box center [218, 113] width 38 height 19
click at [87, 159] on button "helpful" at bounding box center [70, 154] width 36 height 19
click at [207, 212] on icon "button" at bounding box center [213, 213] width 13 height 13
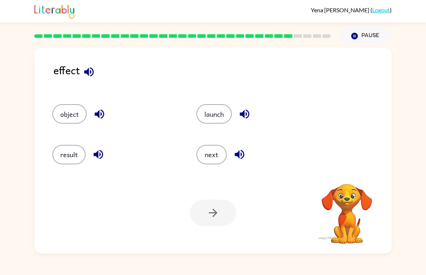
click at [85, 69] on icon "button" at bounding box center [89, 72] width 13 height 13
click at [90, 73] on icon "button" at bounding box center [88, 71] width 9 height 9
click at [93, 76] on icon "button" at bounding box center [89, 72] width 13 height 13
click at [100, 108] on button "button" at bounding box center [99, 114] width 18 height 18
click at [98, 159] on icon "button" at bounding box center [97, 154] width 9 height 9
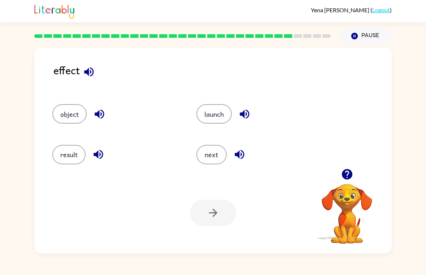
click at [246, 106] on button "button" at bounding box center [244, 114] width 18 height 18
click at [231, 139] on div "next" at bounding box center [255, 151] width 144 height 40
click at [48, 152] on div "result" at bounding box center [111, 151] width 144 height 40
click at [66, 155] on button "result" at bounding box center [68, 154] width 33 height 19
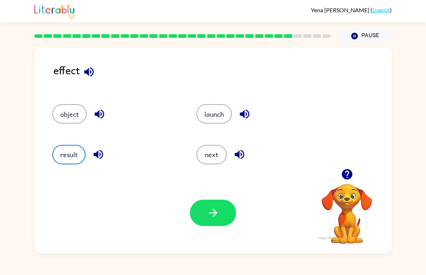
click at [220, 203] on button "button" at bounding box center [213, 213] width 46 height 26
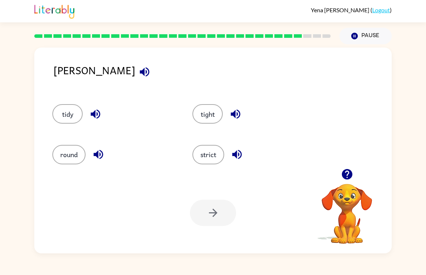
click at [138, 69] on icon "button" at bounding box center [144, 72] width 13 height 13
click at [135, 80] on button "button" at bounding box center [144, 72] width 18 height 18
click at [205, 114] on button "tight" at bounding box center [207, 113] width 30 height 19
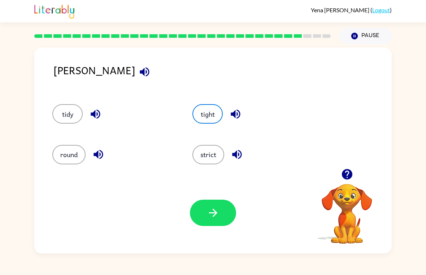
click at [209, 216] on icon "button" at bounding box center [213, 213] width 13 height 13
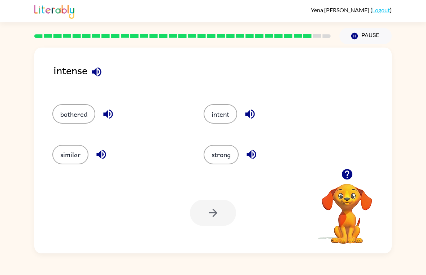
click at [99, 73] on icon "button" at bounding box center [96, 72] width 13 height 13
click at [102, 118] on icon "button" at bounding box center [108, 114] width 13 height 13
click at [96, 149] on icon "button" at bounding box center [101, 154] width 13 height 13
click at [254, 113] on icon "button" at bounding box center [249, 114] width 9 height 9
click at [258, 155] on button "button" at bounding box center [251, 154] width 18 height 18
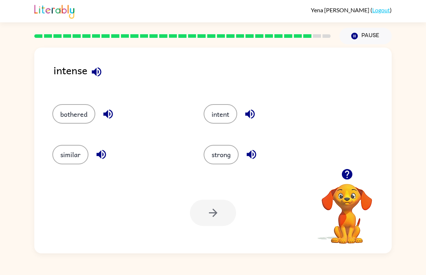
click at [62, 116] on button "bothered" at bounding box center [73, 113] width 43 height 19
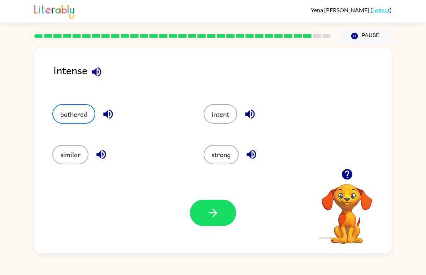
click at [236, 228] on div "Your browser must support playing .mp4 files to use Literably. Please try using…" at bounding box center [212, 212] width 357 height 81
click at [229, 164] on button "strong" at bounding box center [220, 154] width 35 height 19
click at [232, 167] on div "strong" at bounding box center [265, 151] width 151 height 40
click at [231, 206] on button "button" at bounding box center [213, 213] width 46 height 26
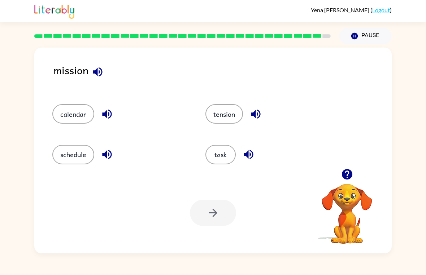
click at [110, 67] on div "mission" at bounding box center [222, 76] width 338 height 28
click at [97, 76] on icon "button" at bounding box center [97, 72] width 13 height 13
click at [107, 119] on icon "button" at bounding box center [107, 114] width 13 height 13
click at [99, 154] on button "button" at bounding box center [107, 154] width 18 height 18
click at [274, 103] on div "tension" at bounding box center [268, 111] width 153 height 40
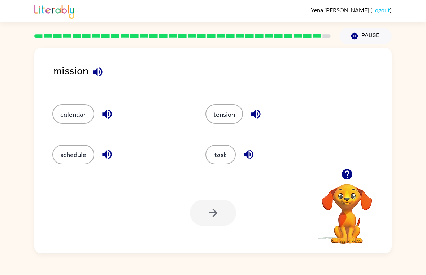
click at [259, 117] on icon "button" at bounding box center [255, 114] width 13 height 13
click at [251, 158] on icon "button" at bounding box center [248, 154] width 13 height 13
click at [231, 158] on button "task" at bounding box center [220, 154] width 30 height 19
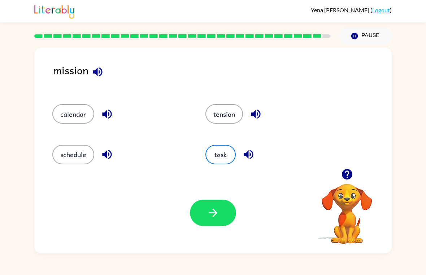
click at [267, 105] on div "tension" at bounding box center [273, 113] width 136 height 19
click at [265, 113] on button "button" at bounding box center [255, 114] width 18 height 18
click at [111, 113] on icon "button" at bounding box center [106, 114] width 9 height 9
click at [101, 156] on icon "button" at bounding box center [107, 154] width 13 height 13
click at [297, 43] on div at bounding box center [182, 35] width 305 height 25
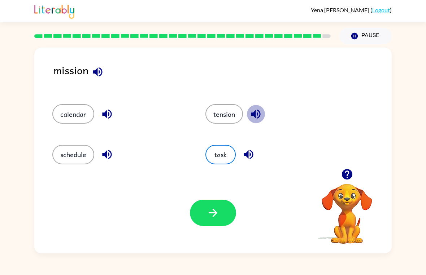
click at [254, 114] on icon "button" at bounding box center [255, 114] width 9 height 9
click at [104, 120] on icon "button" at bounding box center [107, 114] width 13 height 13
click at [110, 104] on div "calendar" at bounding box center [115, 111] width 153 height 40
click at [103, 114] on icon "button" at bounding box center [106, 114] width 9 height 9
click at [108, 153] on icon "button" at bounding box center [107, 154] width 13 height 13
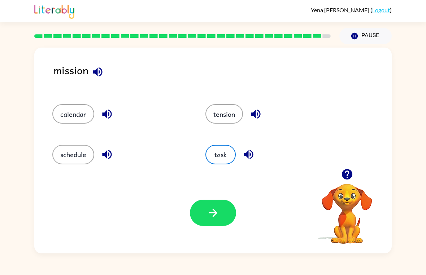
click at [190, 220] on div at bounding box center [213, 213] width 46 height 26
click at [222, 222] on button "button" at bounding box center [213, 213] width 46 height 26
